Goal: Communication & Community: Answer question/provide support

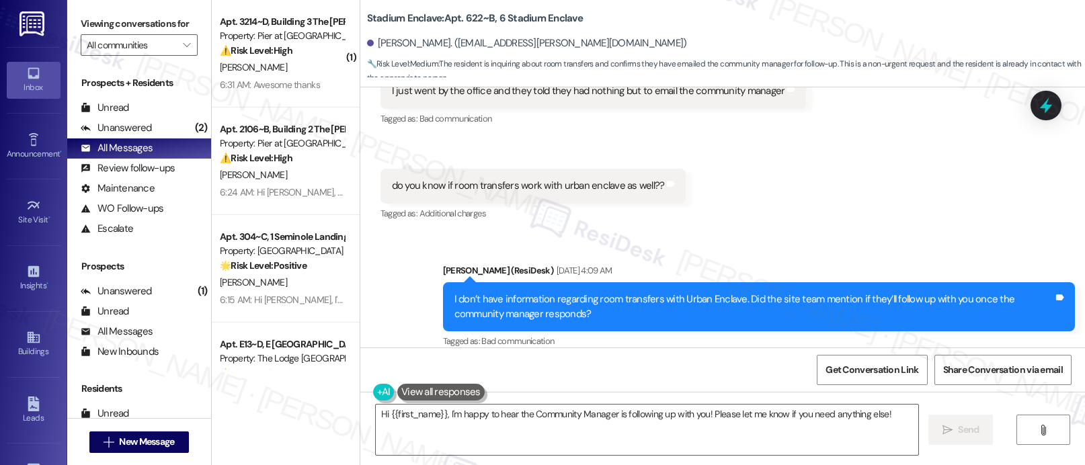
scroll to position [2716, 0]
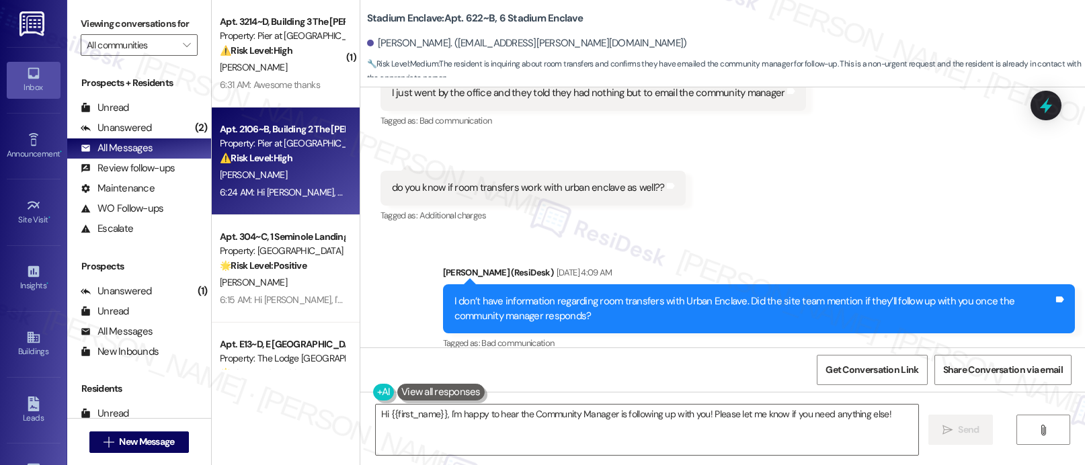
click at [302, 175] on div "[PERSON_NAME]" at bounding box center [281, 175] width 127 height 17
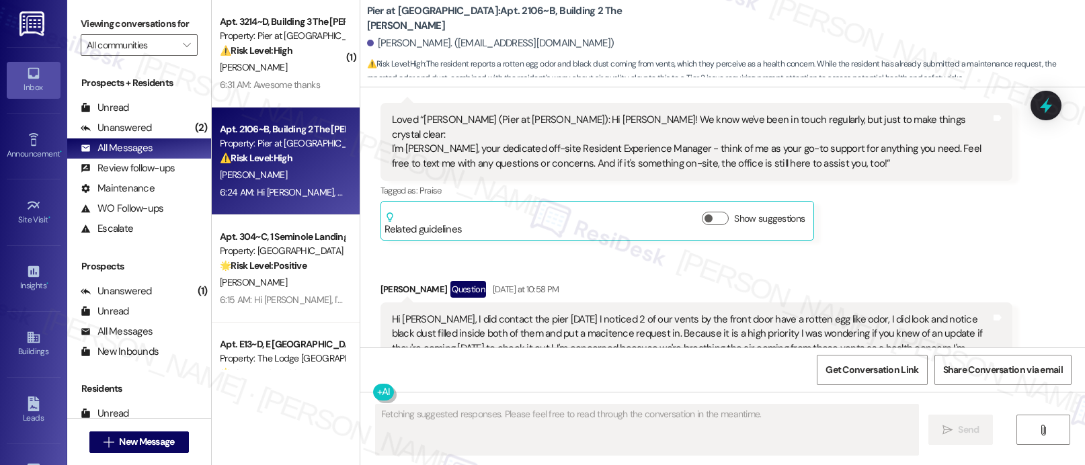
scroll to position [2119, 0]
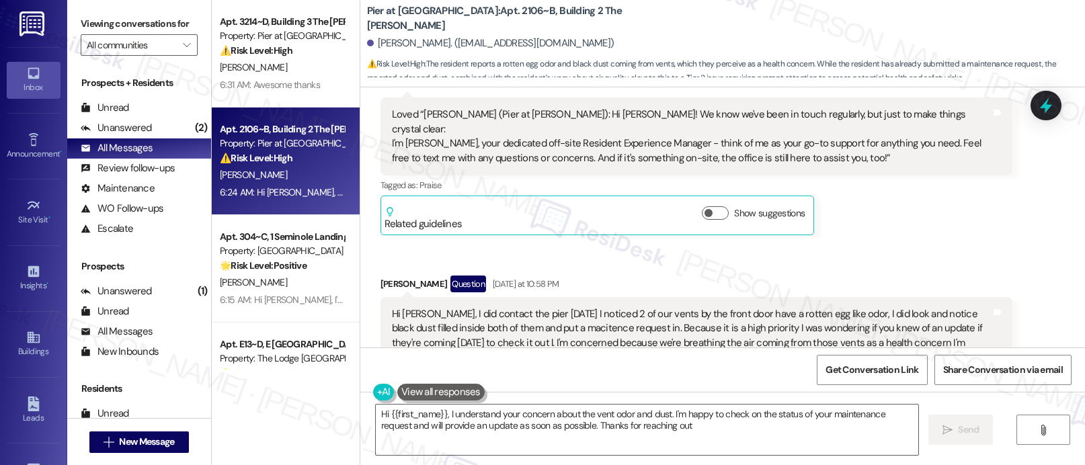
type textarea "Hi {{first_name}}, I understand your concern about the vent odor and dust. I'm …"
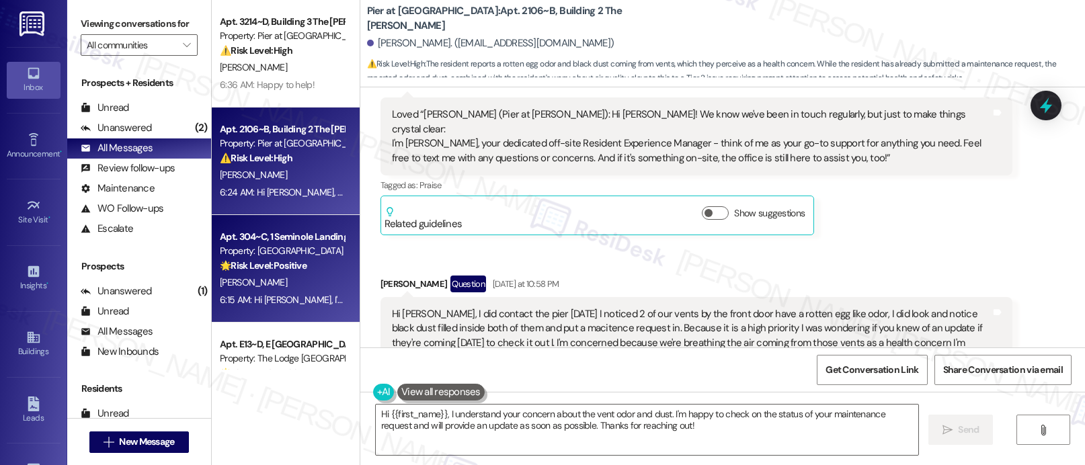
click at [303, 282] on div "[PERSON_NAME]" at bounding box center [281, 282] width 127 height 17
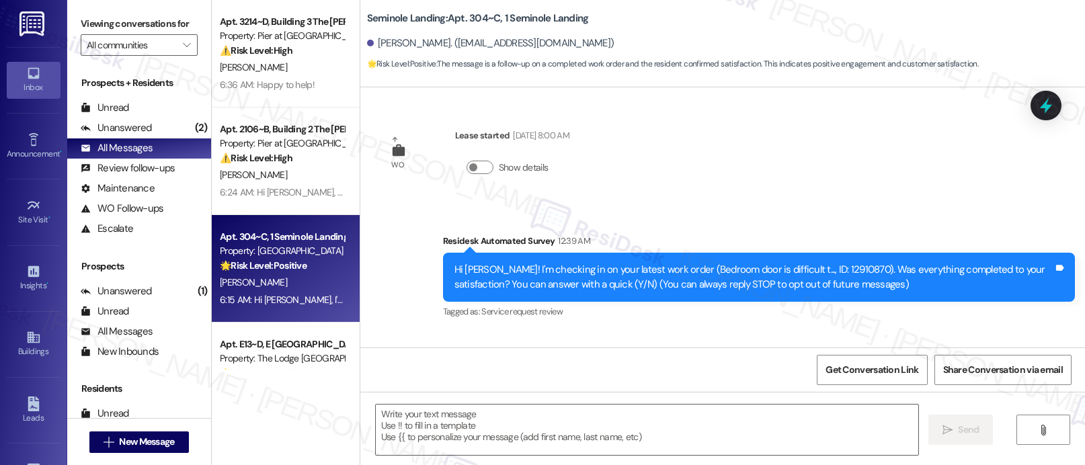
scroll to position [97, 0]
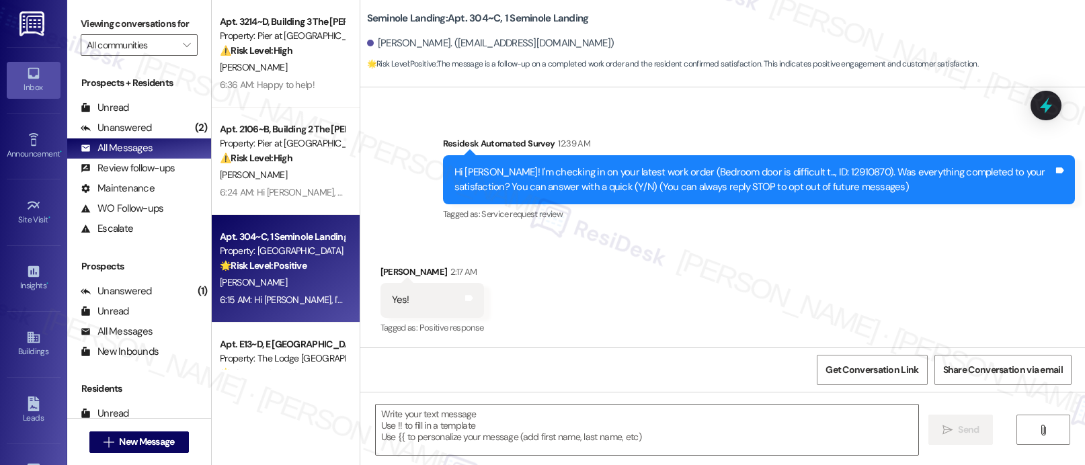
type textarea "Fetching suggested responses. Please feel free to read through the conversation…"
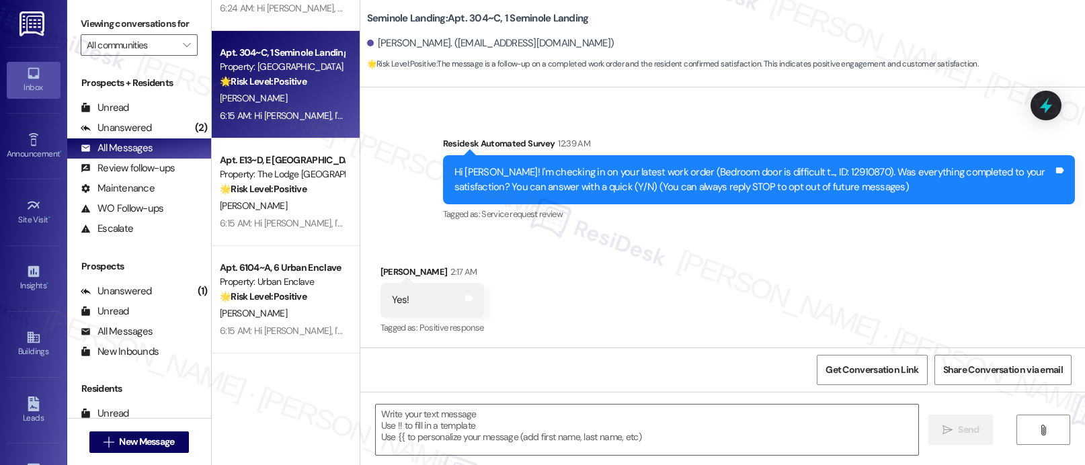
scroll to position [187, 0]
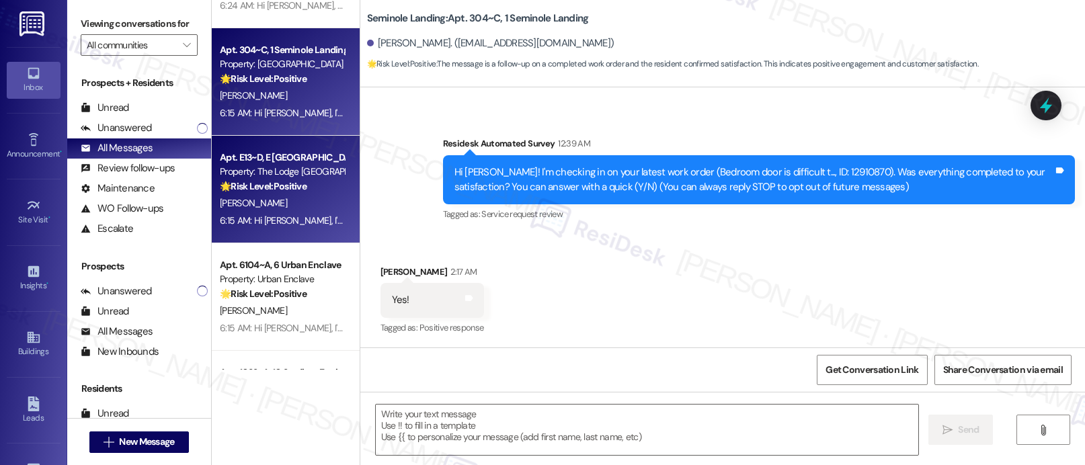
click at [265, 174] on div "Property: The Lodge [GEOGRAPHIC_DATA]" at bounding box center [282, 172] width 124 height 14
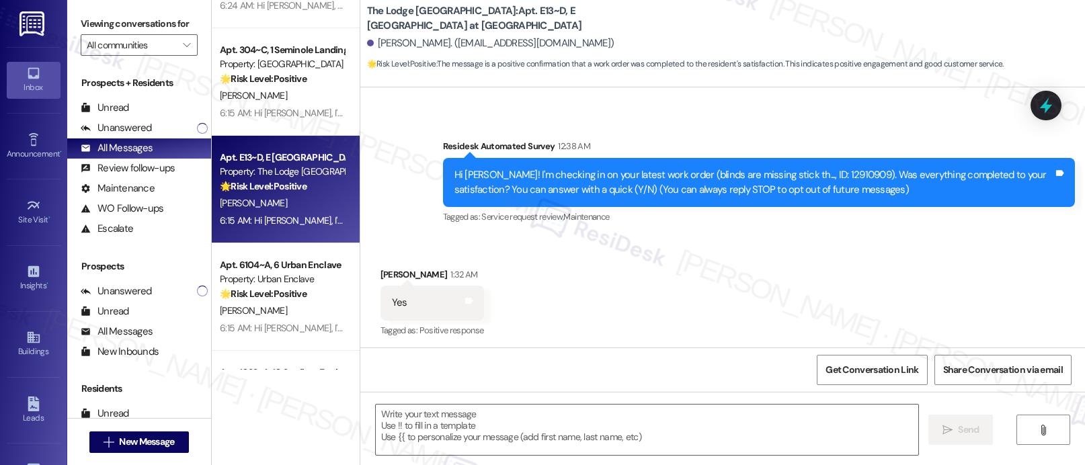
type textarea "Fetching suggested responses. Please feel free to read through the conversation…"
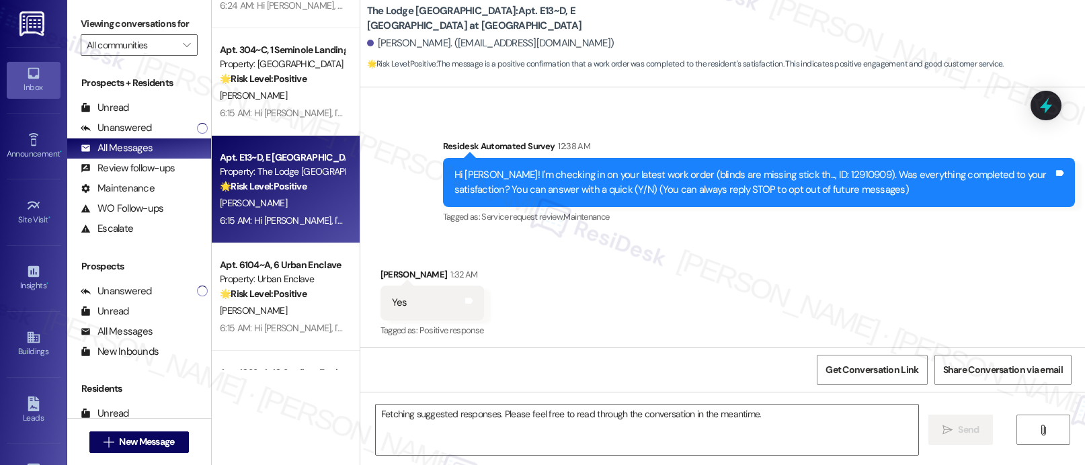
scroll to position [97, 0]
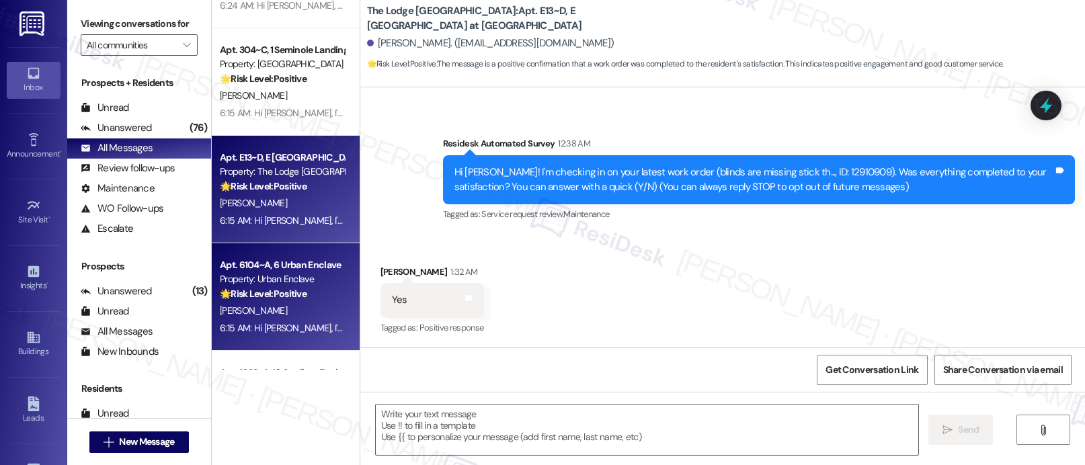
click at [278, 271] on div "Apt. 6104~A, 6 Urban Enclave" at bounding box center [282, 265] width 124 height 14
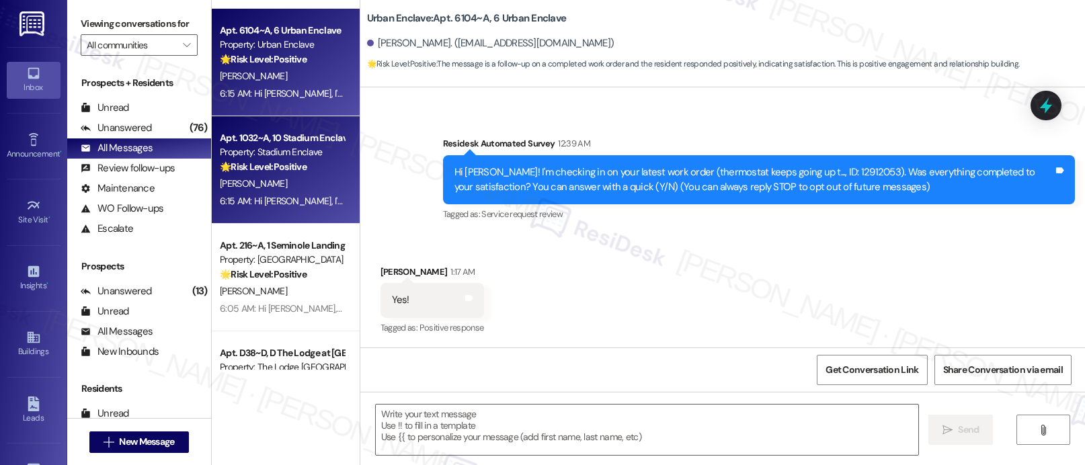
type textarea "Fetching suggested responses. Please feel free to read through the conversation…"
click at [266, 183] on div "[PERSON_NAME]" at bounding box center [281, 183] width 127 height 17
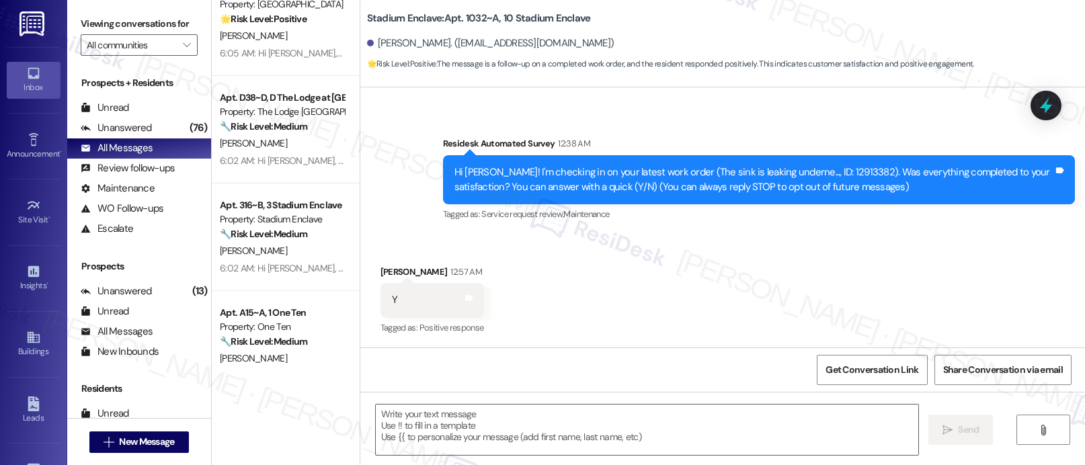
type textarea "Fetching suggested responses. Please feel free to read through the conversation…"
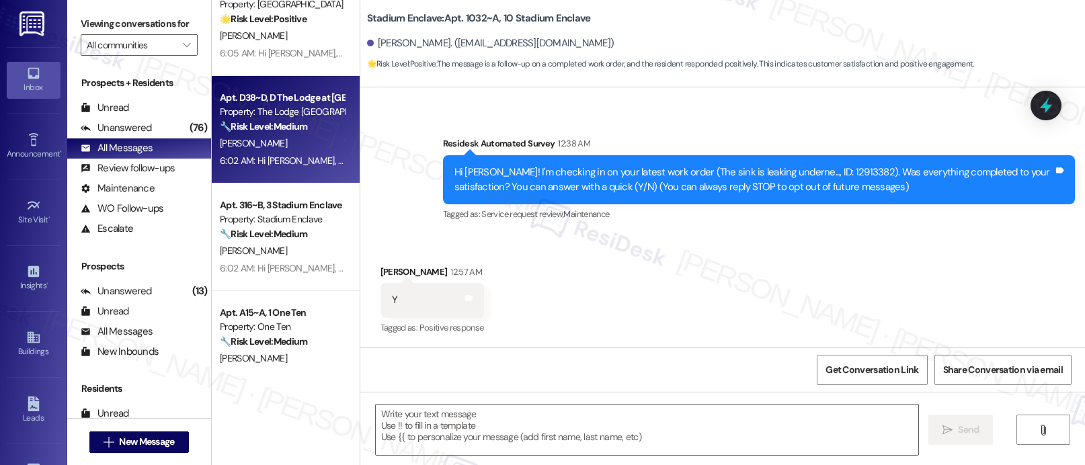
click at [278, 164] on div "6:02 AM: Hi [PERSON_NAME], I'm so glad to hear the work order was completed to …" at bounding box center [646, 161] width 852 height 12
type textarea "Fetching suggested responses. Please feel free to read through the conversation…"
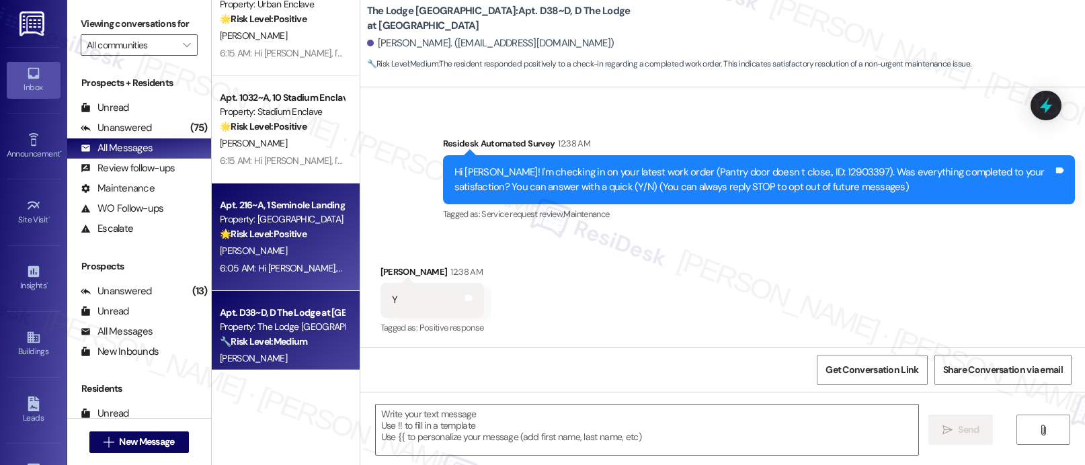
click at [281, 263] on div "6:05 AM: Hi [PERSON_NAME], I'm so glad to hear the work order was completed to …" at bounding box center [646, 268] width 852 height 12
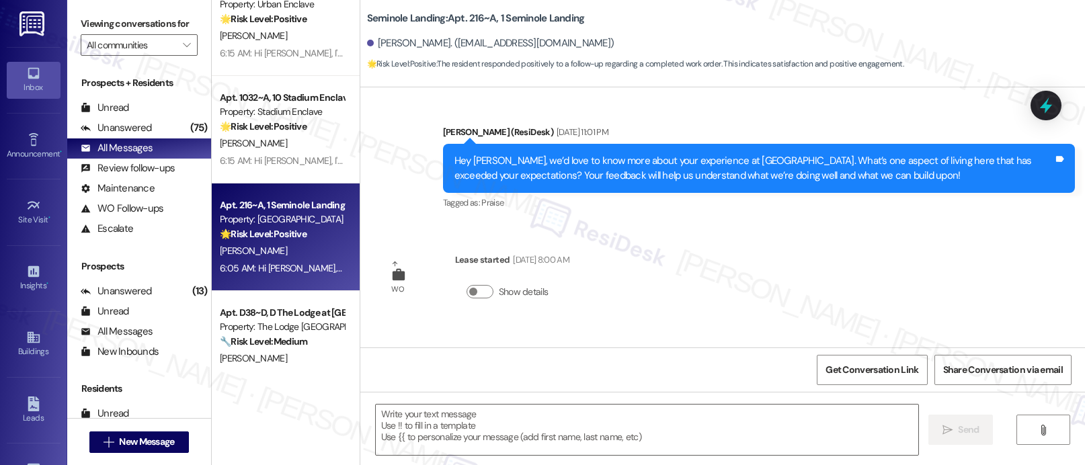
type textarea "Fetching suggested responses. Please feel free to read through the conversation…"
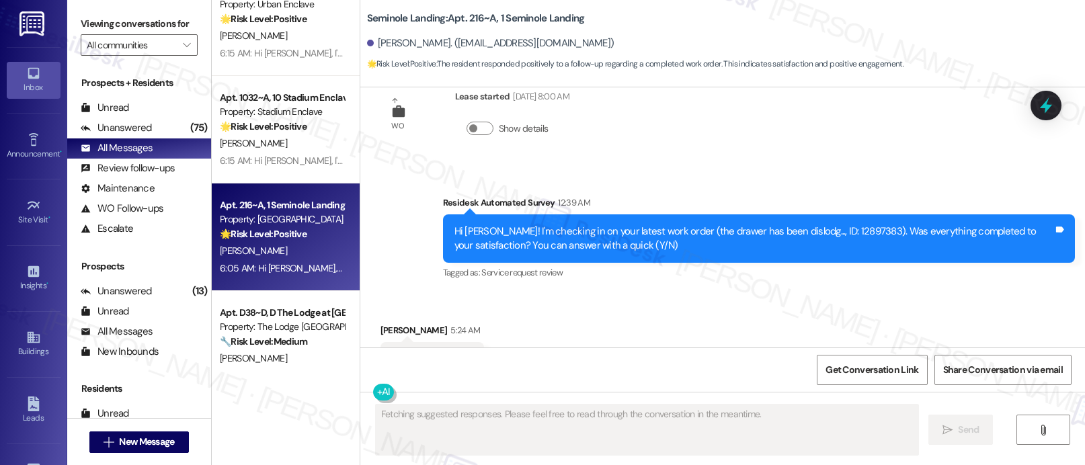
scroll to position [3062, 0]
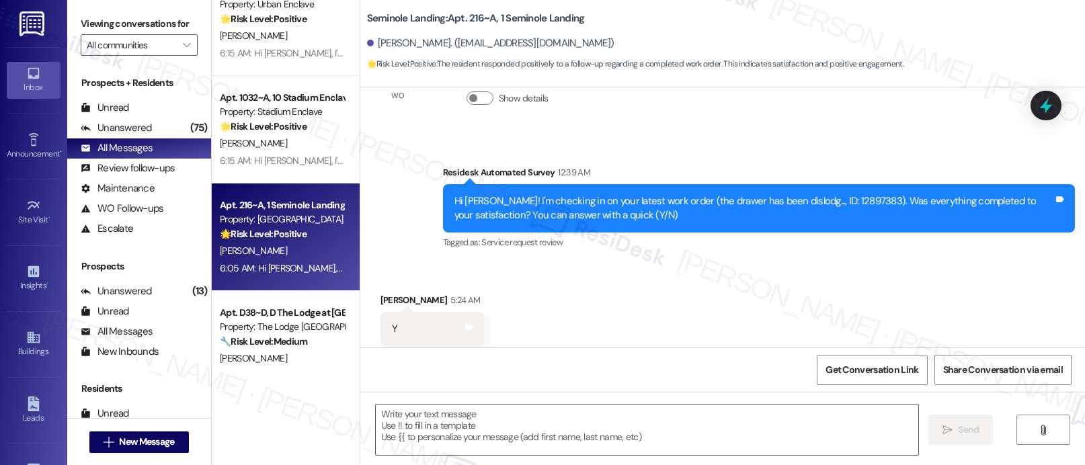
click at [255, 370] on div "Apt. 304~C, 1 Seminole Landing Property: Seminole Landing 🌟 Risk Level: Positiv…" at bounding box center [286, 232] width 148 height 465
